Goal: Find specific page/section: Find specific page/section

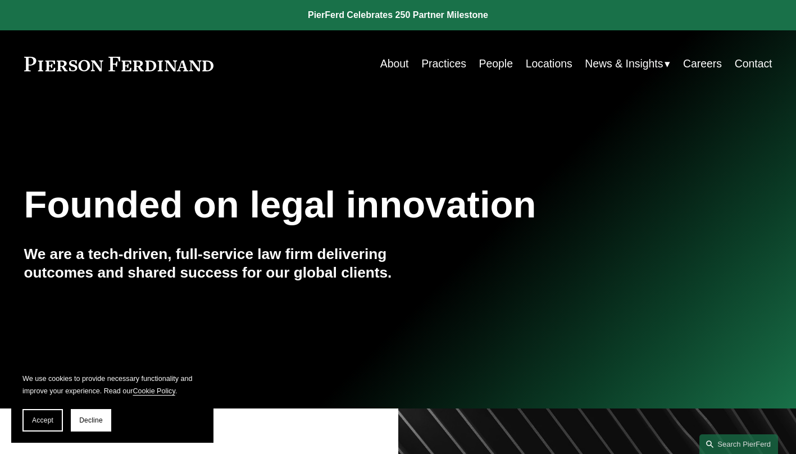
click at [540, 62] on link "Locations" at bounding box center [549, 64] width 47 height 22
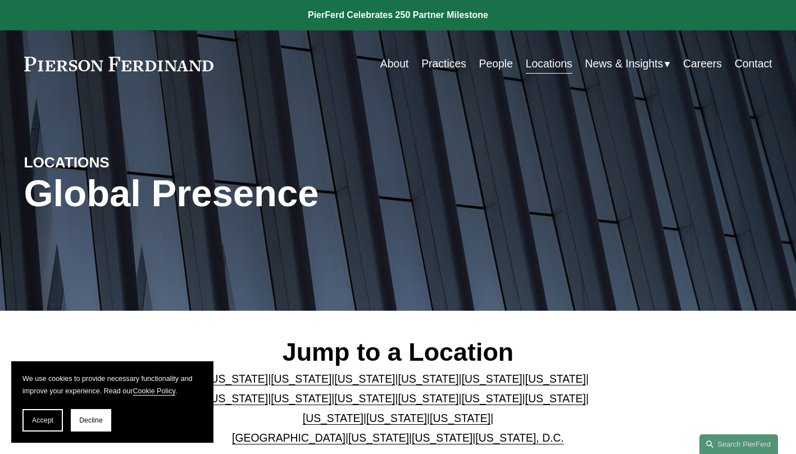
click at [525, 400] on link "North Carolina" at bounding box center [555, 398] width 61 height 12
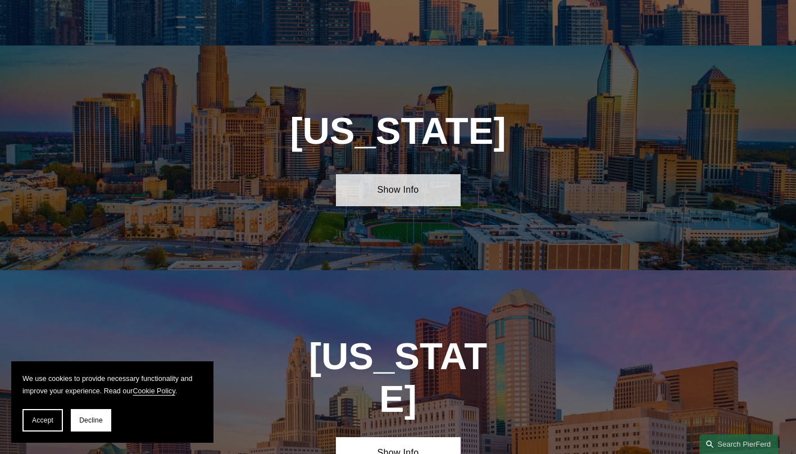
click at [385, 174] on link "Show Info" at bounding box center [398, 190] width 125 height 32
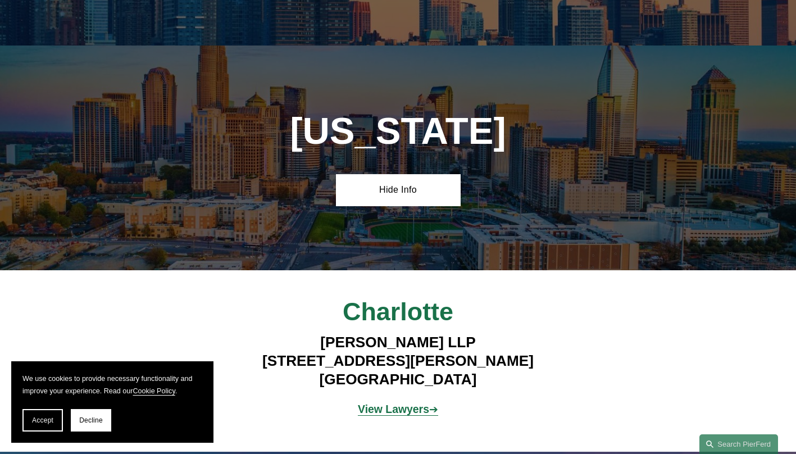
click at [383, 403] on strong "View Lawyers" at bounding box center [393, 409] width 71 height 12
